Goal: Information Seeking & Learning: Learn about a topic

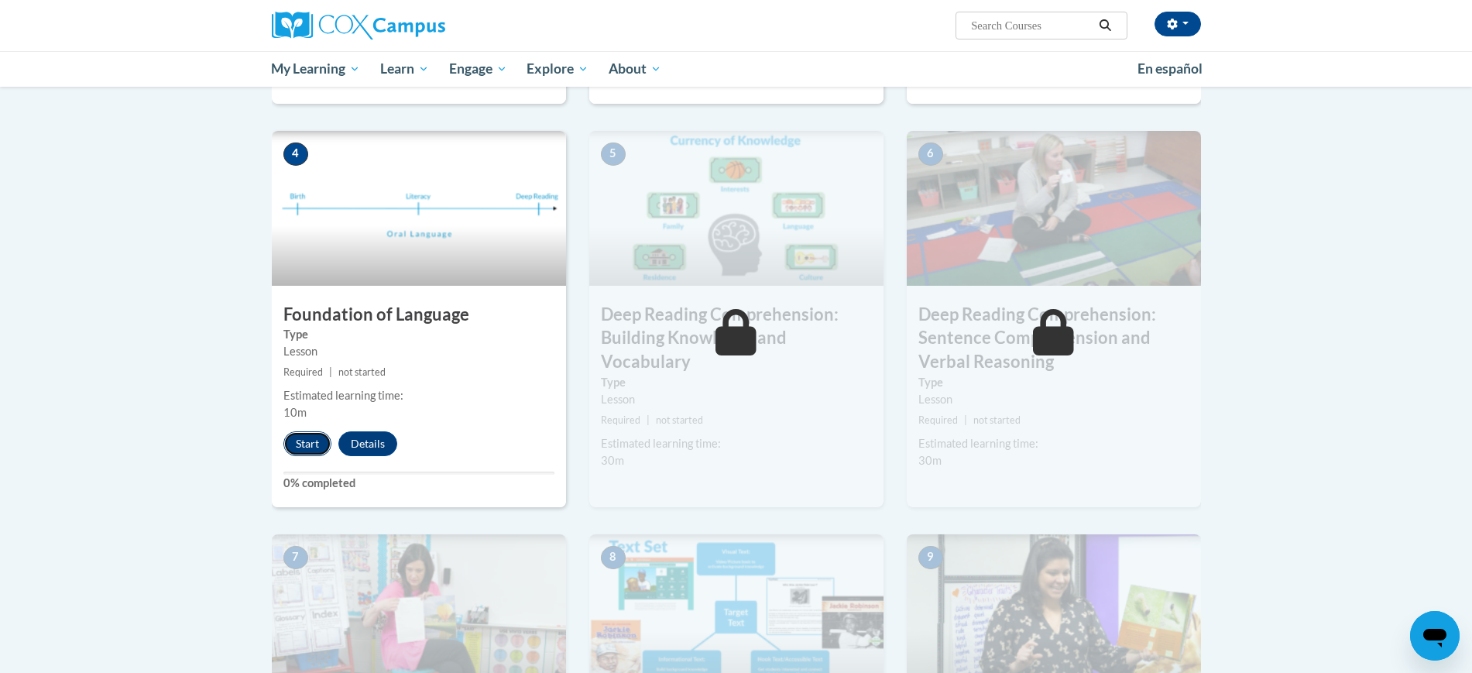
click at [311, 443] on button "Start" at bounding box center [307, 443] width 48 height 25
